Goal: Entertainment & Leisure: Browse casually

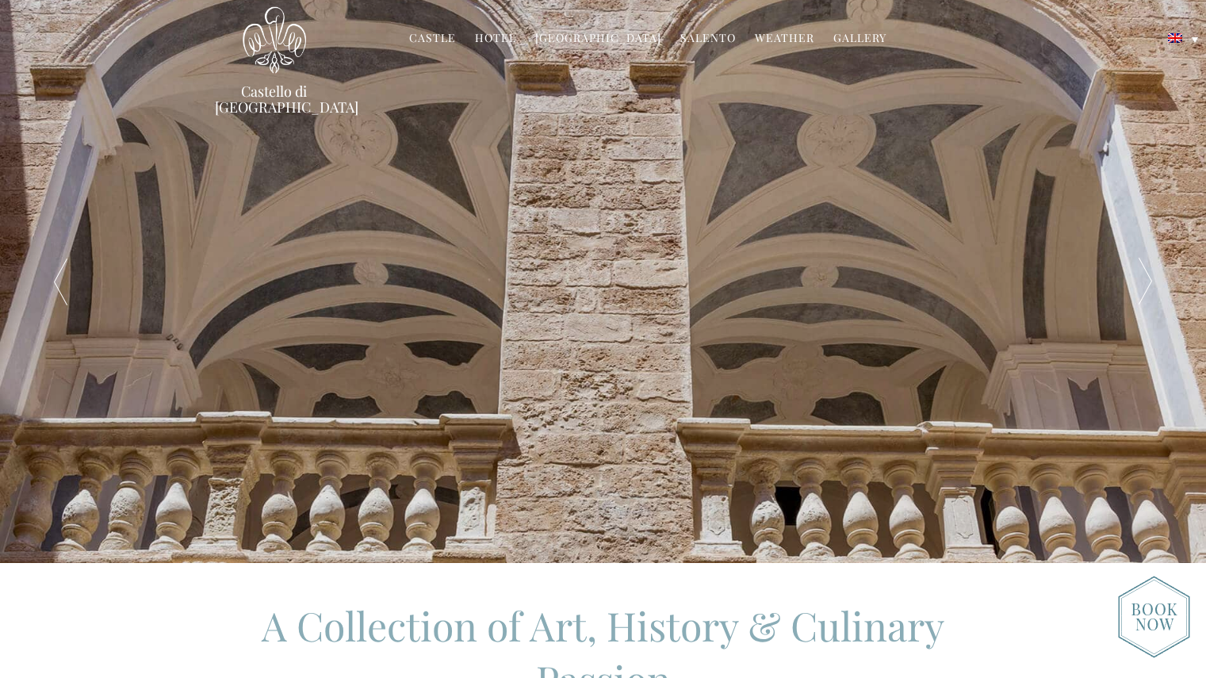
click at [1152, 609] on img at bounding box center [1154, 617] width 72 height 82
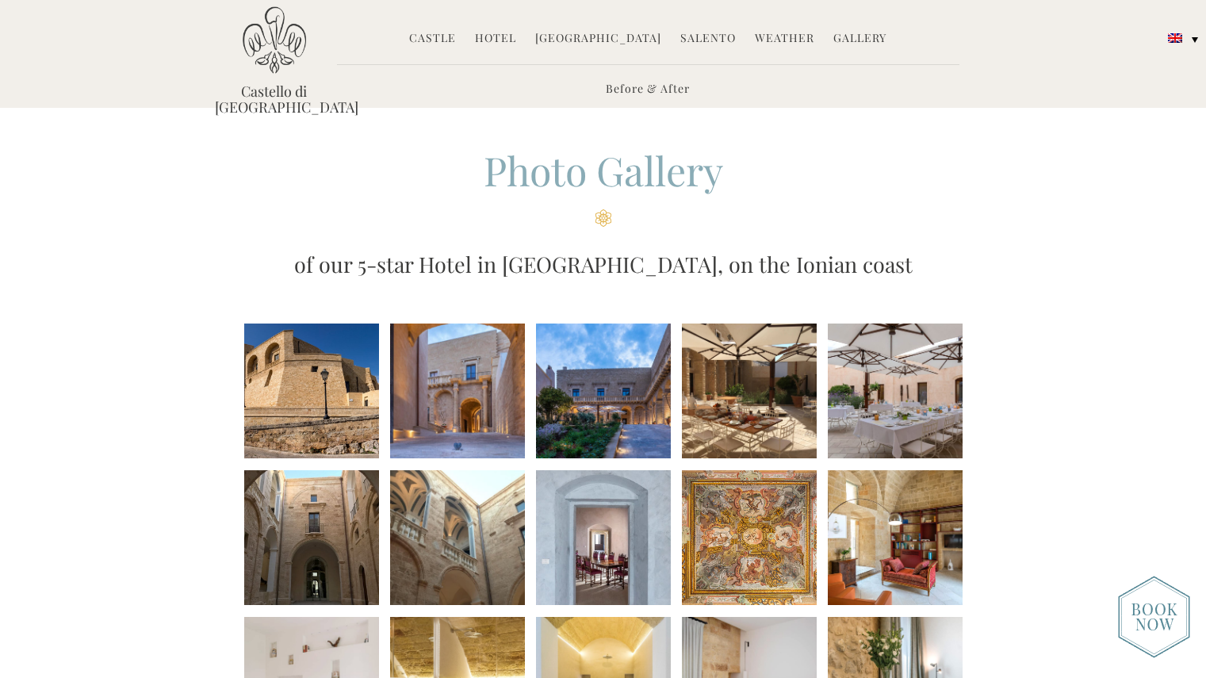
click at [352, 370] on li at bounding box center [311, 390] width 135 height 135
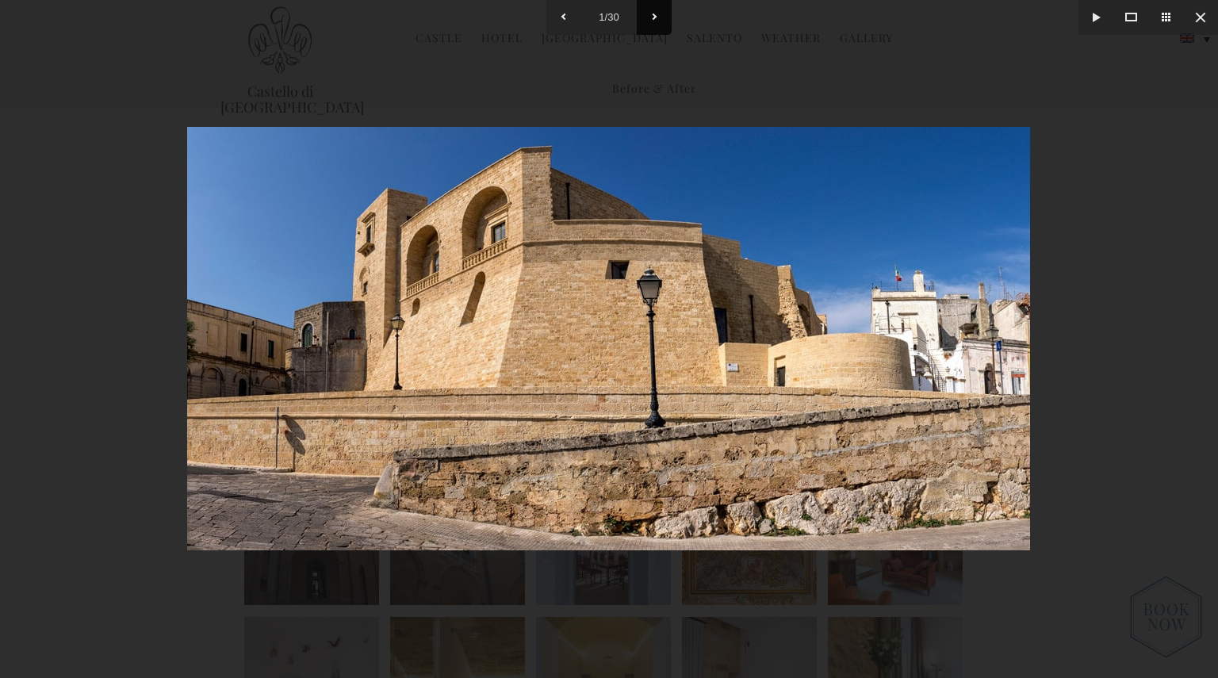
click at [655, 18] on button at bounding box center [654, 17] width 35 height 35
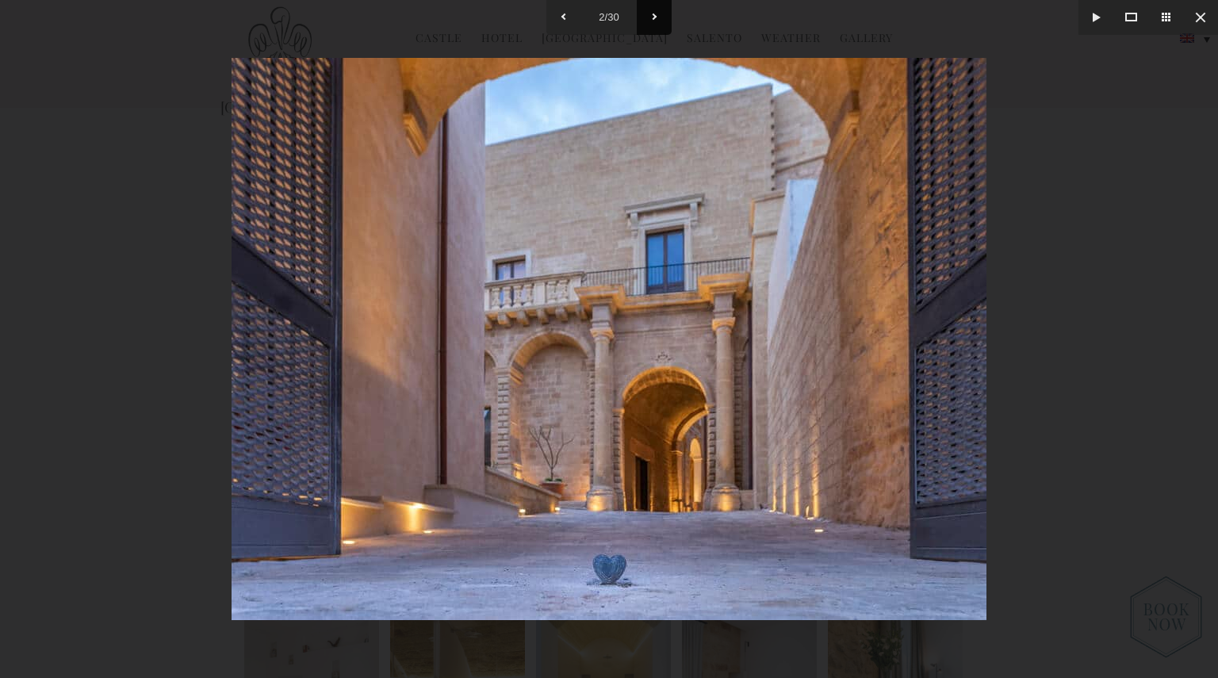
click at [655, 18] on button at bounding box center [654, 17] width 35 height 35
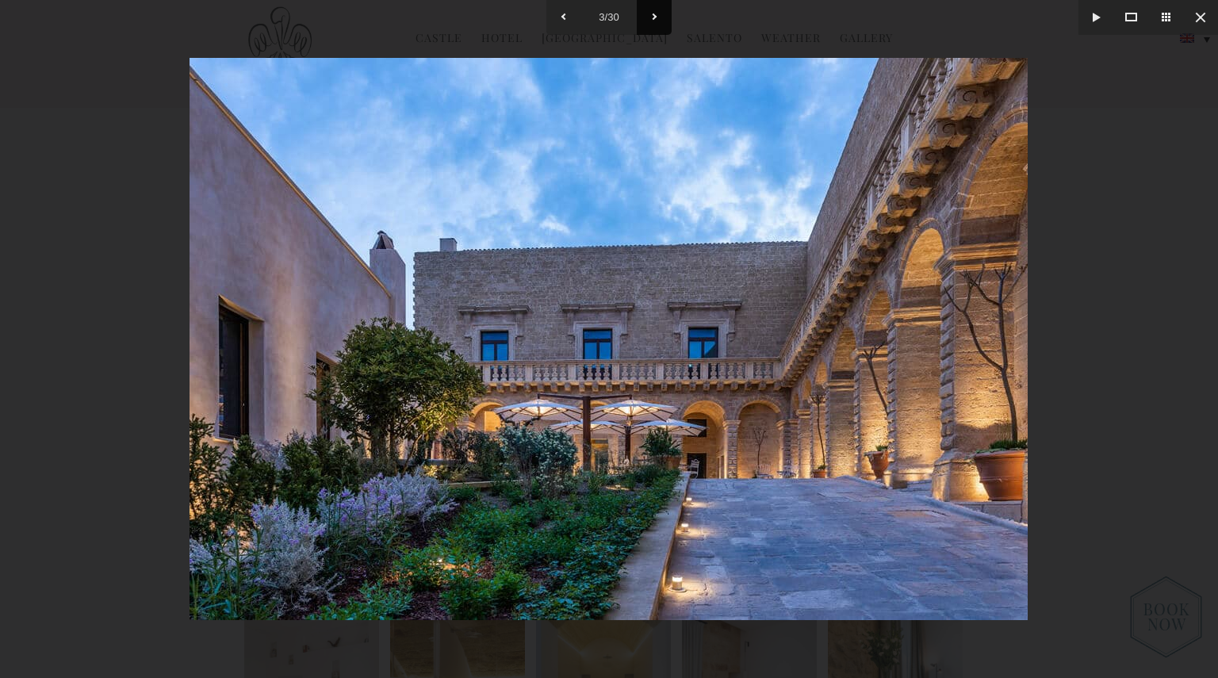
click at [655, 18] on button at bounding box center [654, 17] width 35 height 35
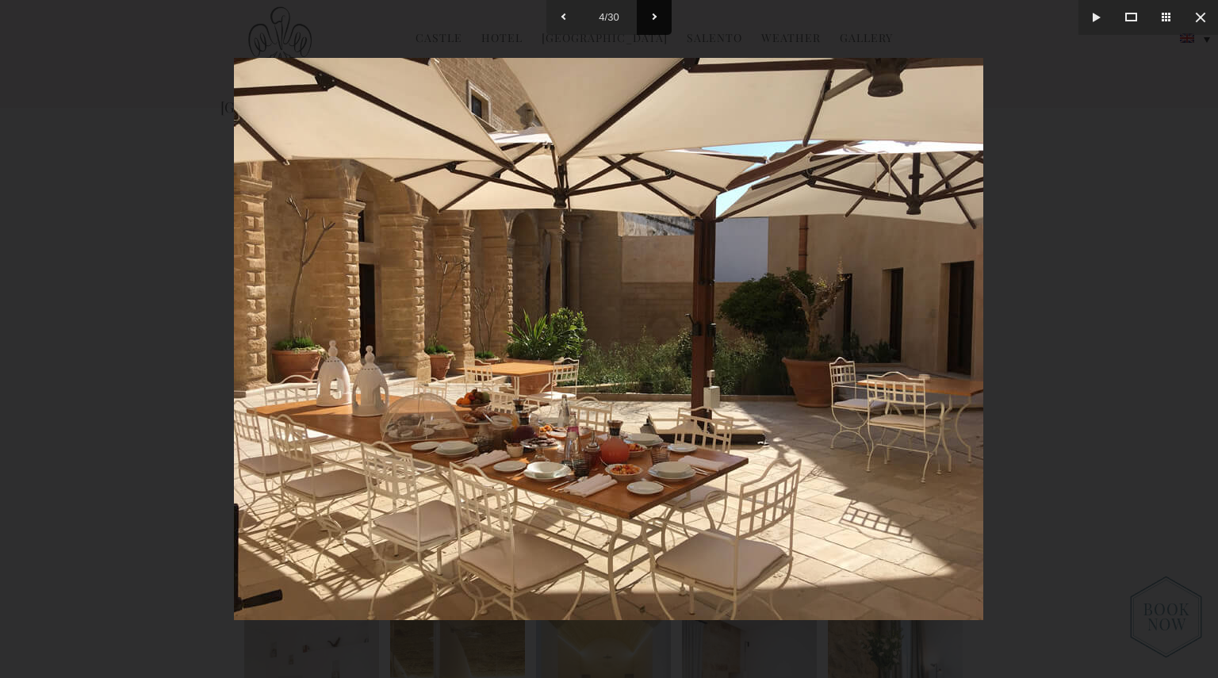
click at [655, 18] on button at bounding box center [654, 17] width 35 height 35
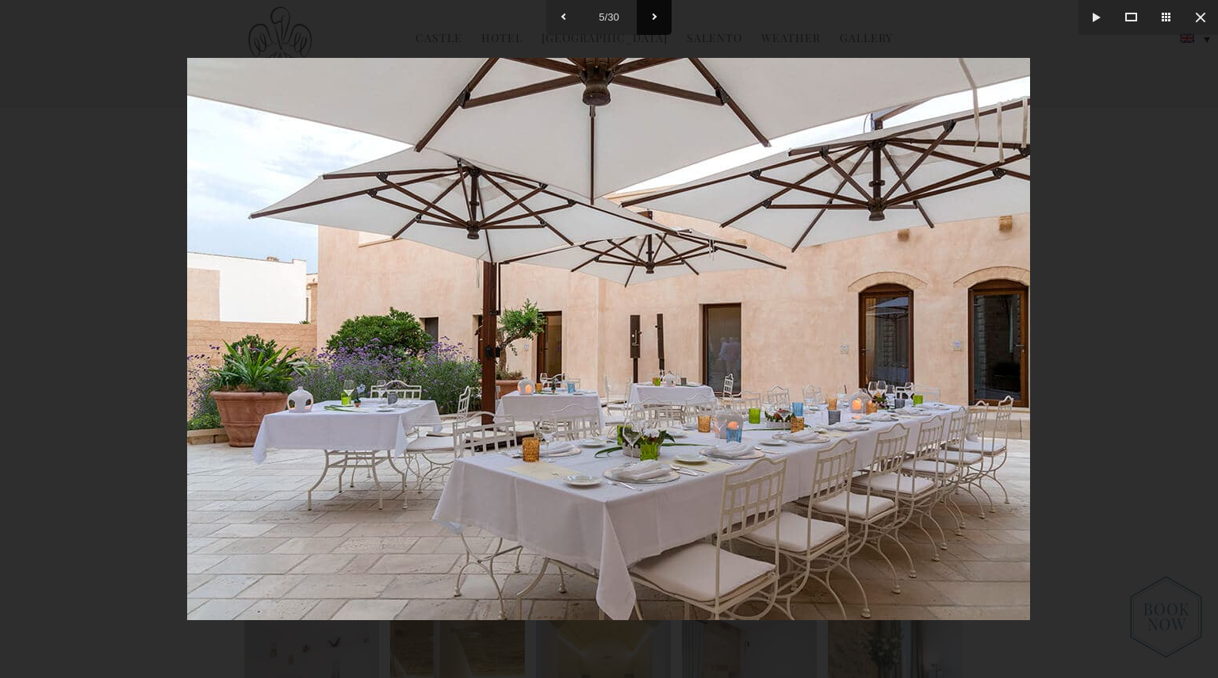
click at [655, 18] on button at bounding box center [654, 17] width 35 height 35
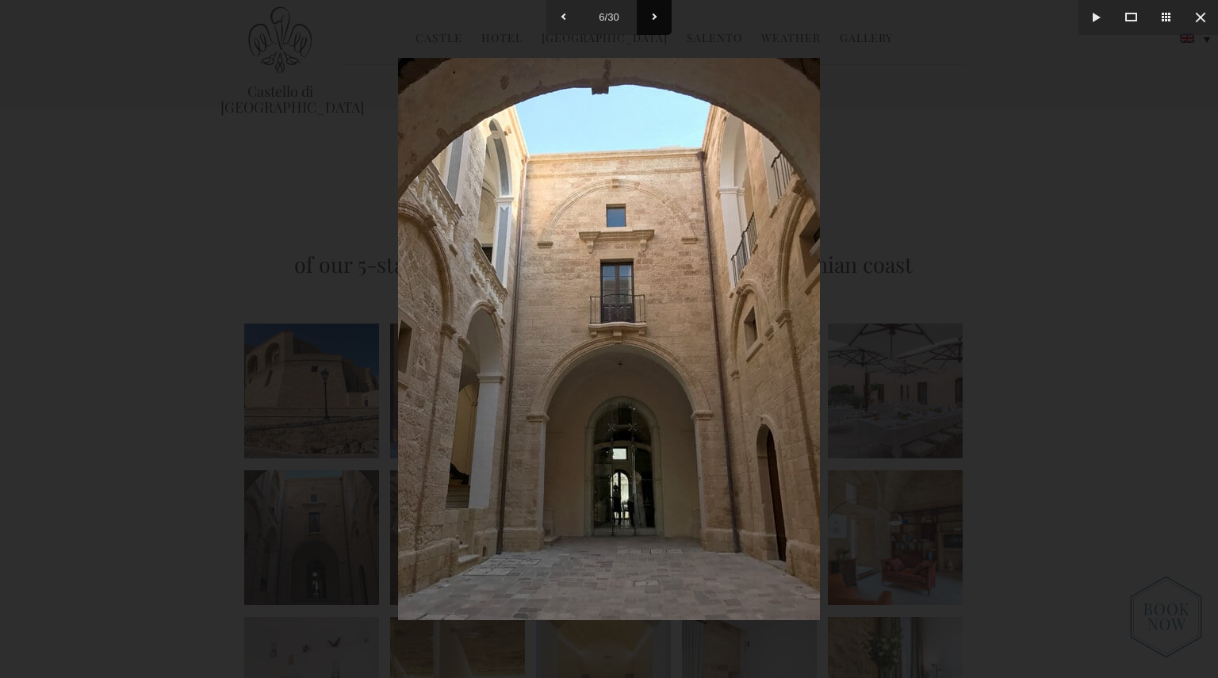
click at [655, 18] on button at bounding box center [654, 17] width 35 height 35
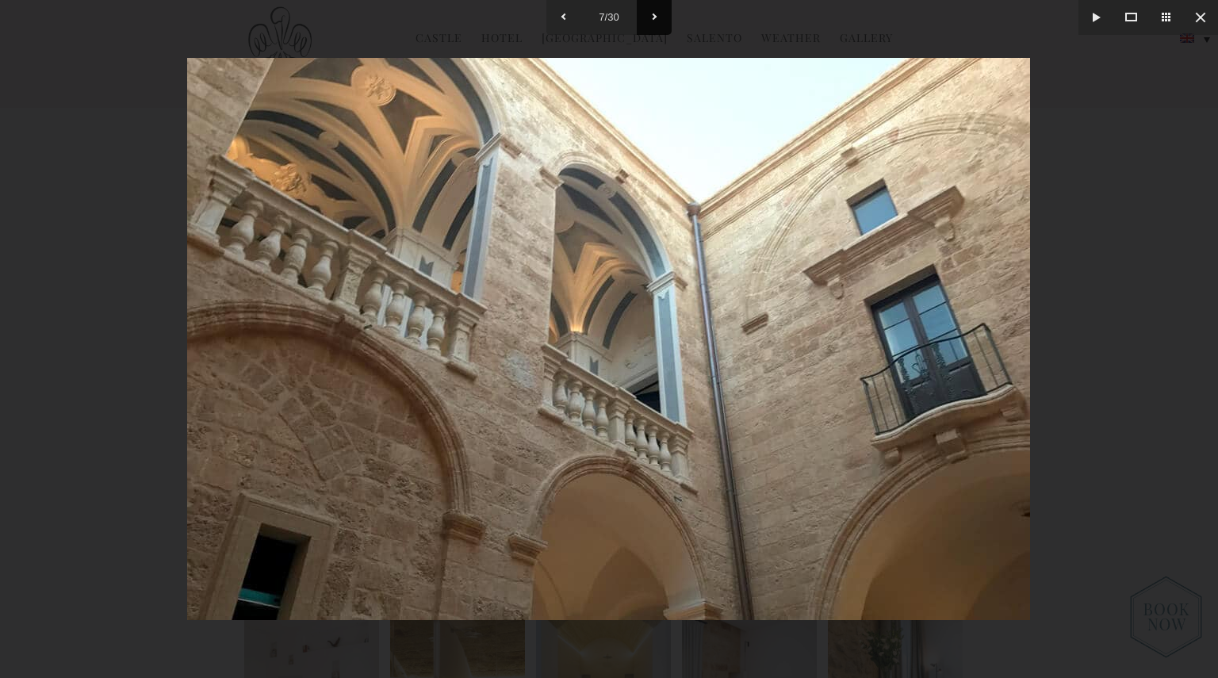
click at [655, 18] on button at bounding box center [654, 17] width 35 height 35
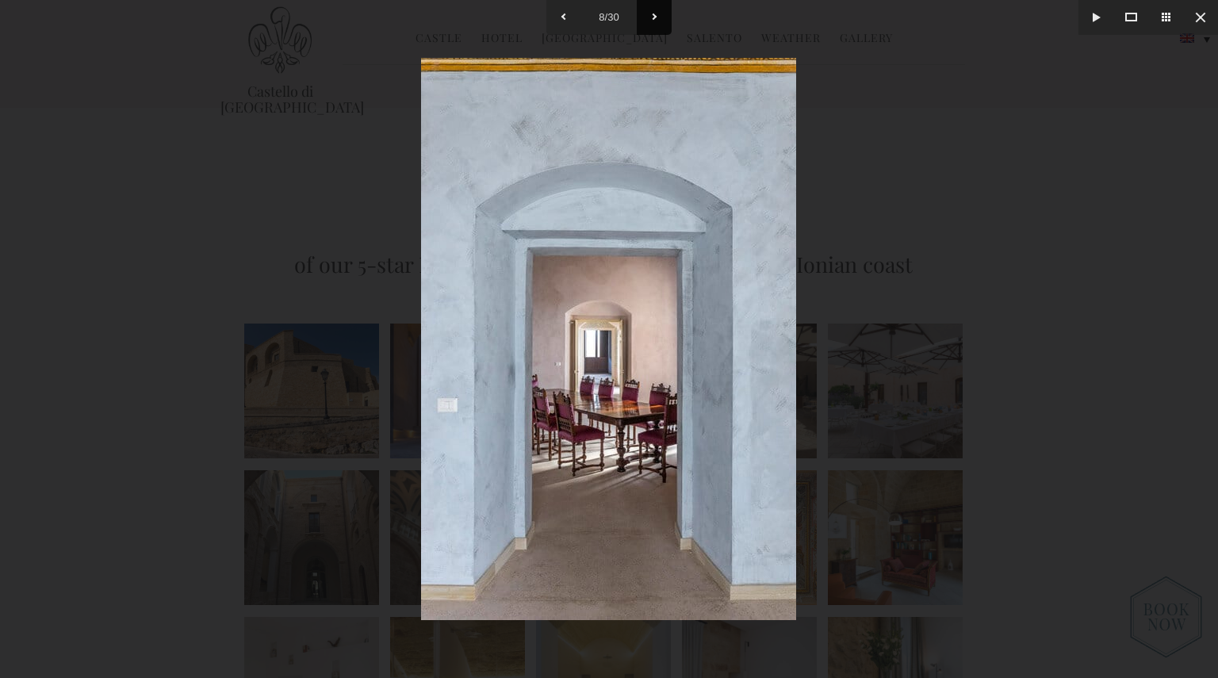
click at [655, 18] on button at bounding box center [654, 17] width 35 height 35
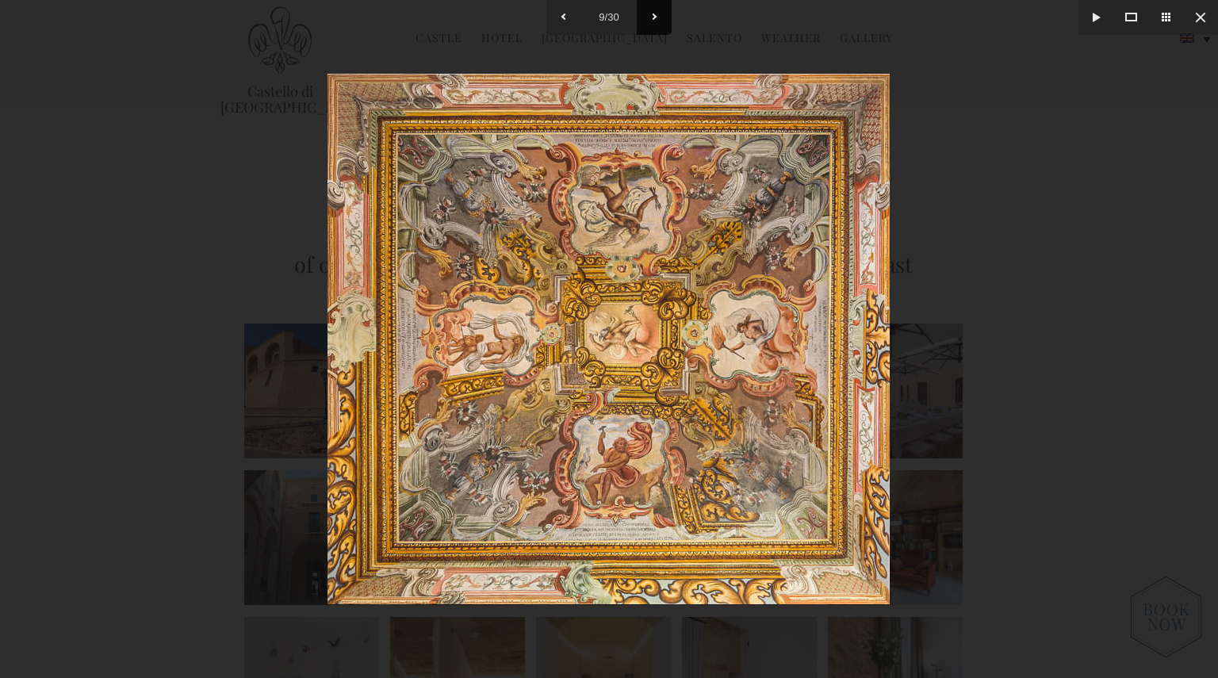
click at [655, 18] on button at bounding box center [654, 17] width 35 height 35
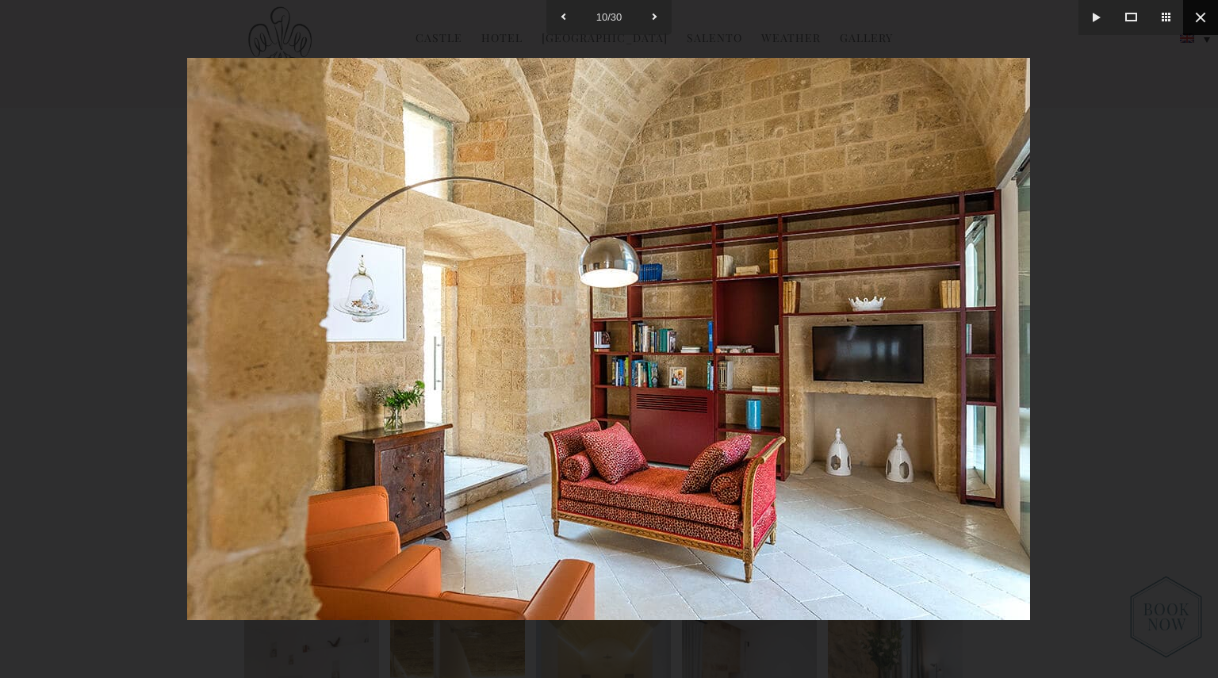
click at [1195, 14] on button at bounding box center [1200, 17] width 35 height 35
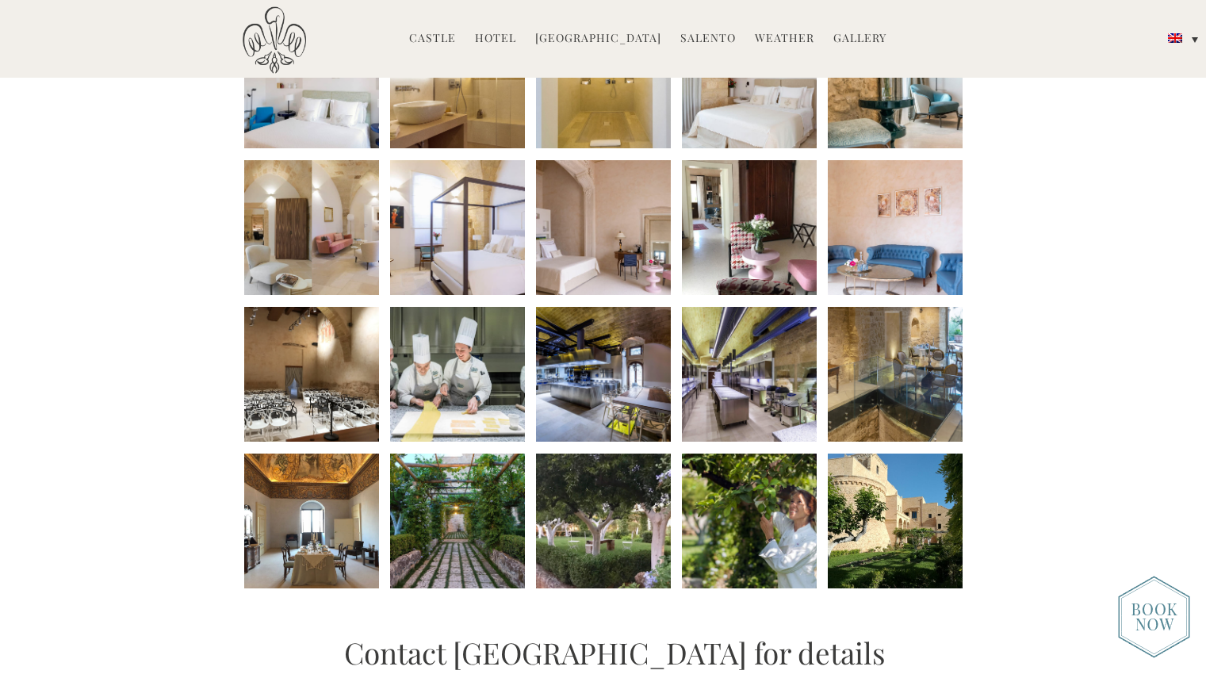
scroll to position [872, 0]
